Goal: Information Seeking & Learning: Find specific fact

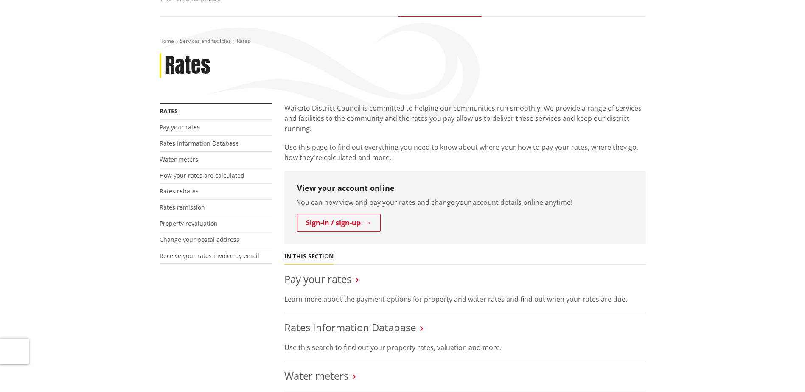
scroll to position [85, 0]
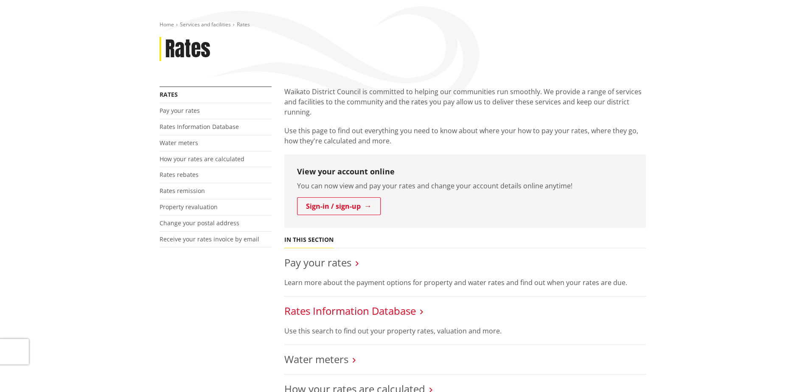
click at [361, 313] on link "Rates Information Database" at bounding box center [349, 311] width 131 height 14
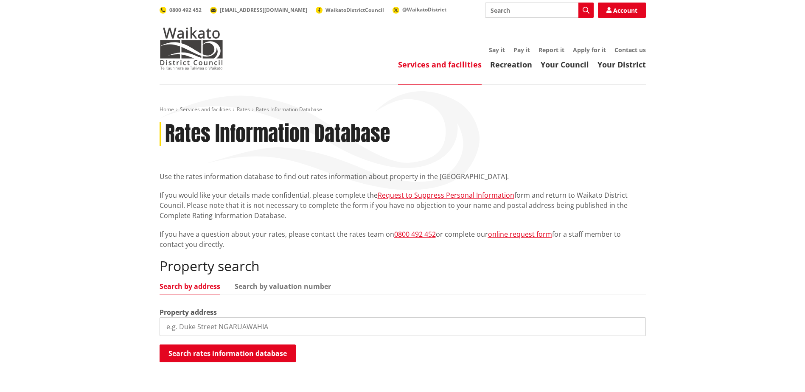
click at [285, 324] on input "search" at bounding box center [402, 326] width 486 height 19
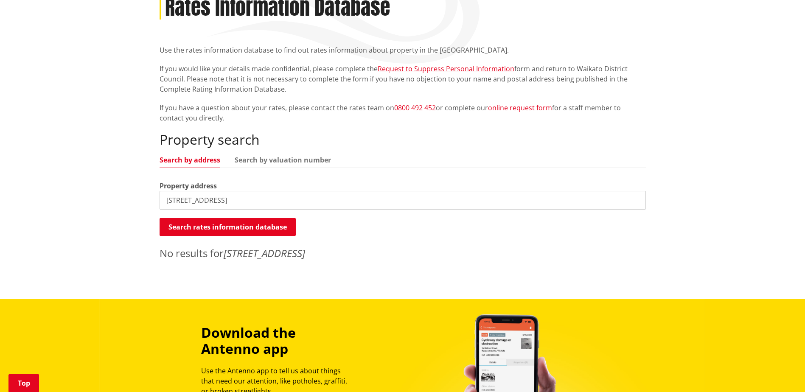
scroll to position [127, 0]
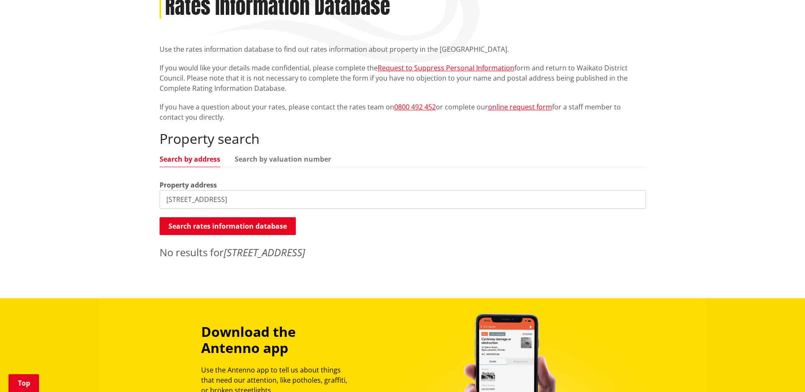
click at [206, 198] on input "[STREET_ADDRESS]" at bounding box center [402, 199] width 486 height 19
click at [175, 199] on input "[STREET_ADDRESS]" at bounding box center [402, 199] width 486 height 19
click at [232, 201] on input "[STREET_ADDRESS]" at bounding box center [402, 199] width 486 height 19
drag, startPoint x: 238, startPoint y: 198, endPoint x: 166, endPoint y: 199, distance: 71.7
click at [166, 199] on input "[STREET_ADDRESS]" at bounding box center [402, 199] width 486 height 19
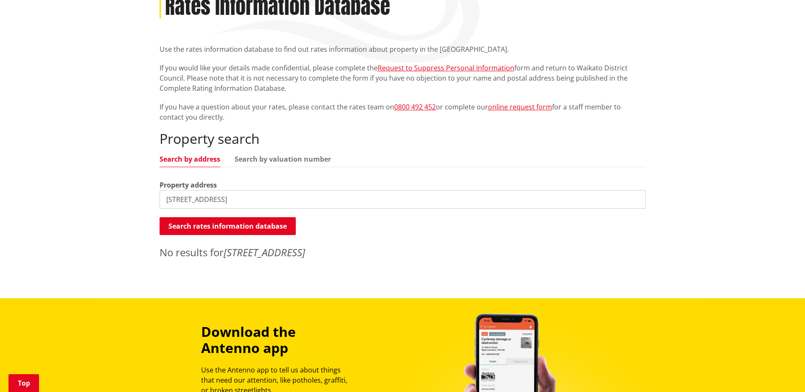
type input "[STREET_ADDRESS]"
